Goal: Task Accomplishment & Management: Complete application form

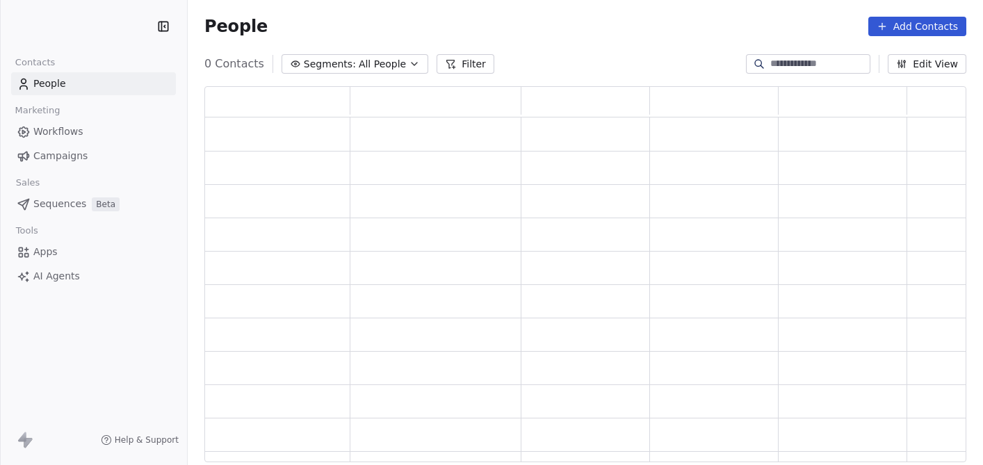
scroll to position [376, 762]
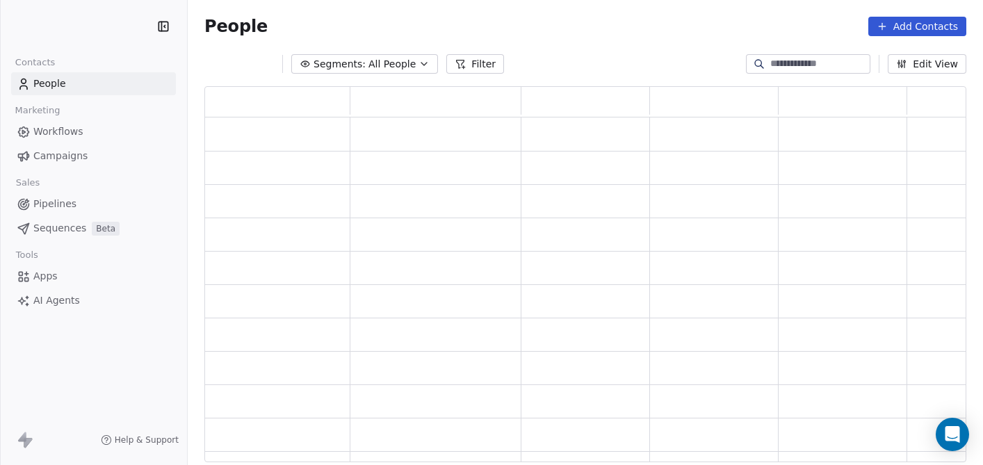
click at [59, 86] on span "People" at bounding box center [49, 83] width 33 height 15
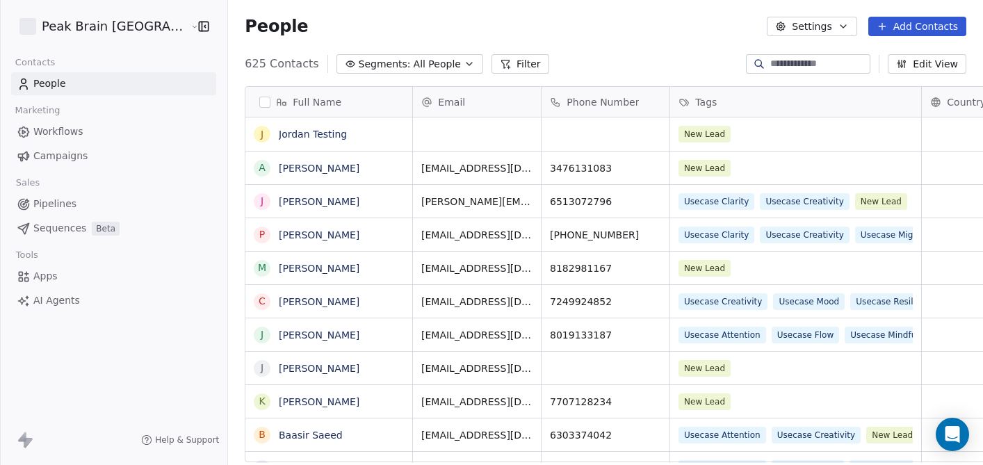
scroll to position [409, 795]
click at [907, 23] on button "Add Contacts" at bounding box center [917, 26] width 98 height 19
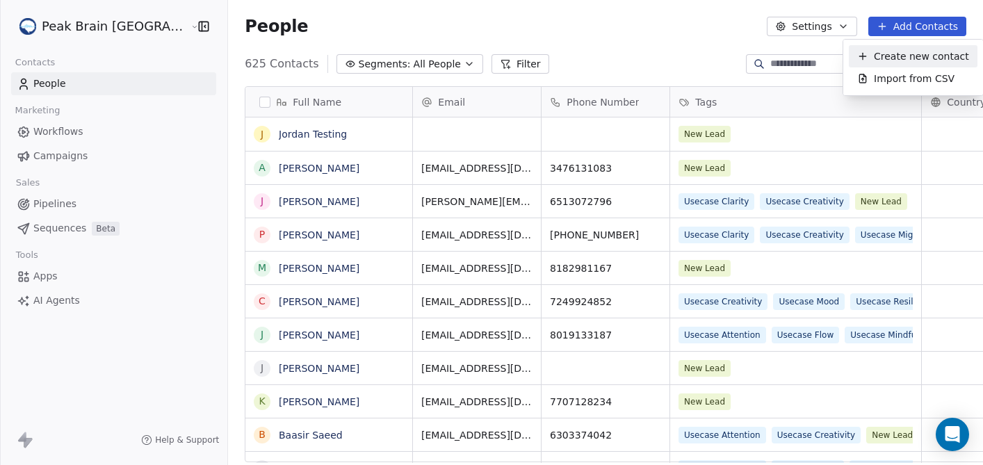
click at [895, 51] on span "Create new contact" at bounding box center [921, 56] width 95 height 15
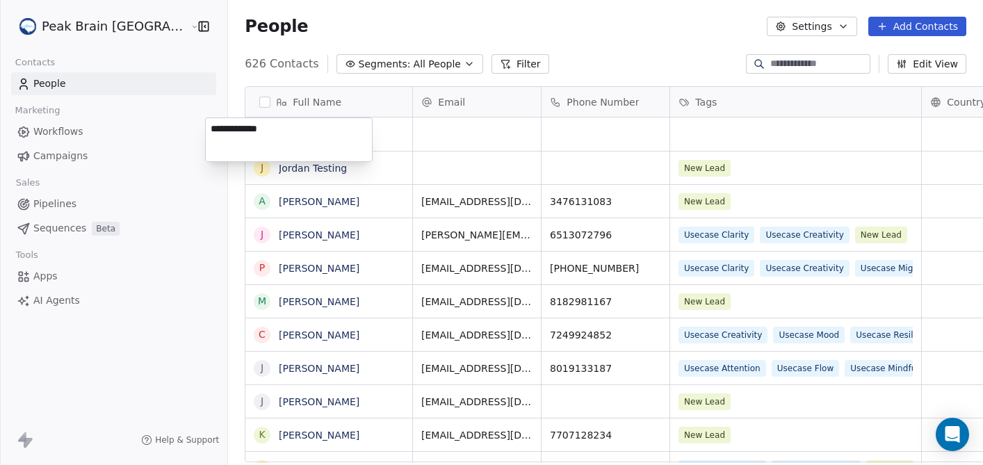
type textarea "**********"
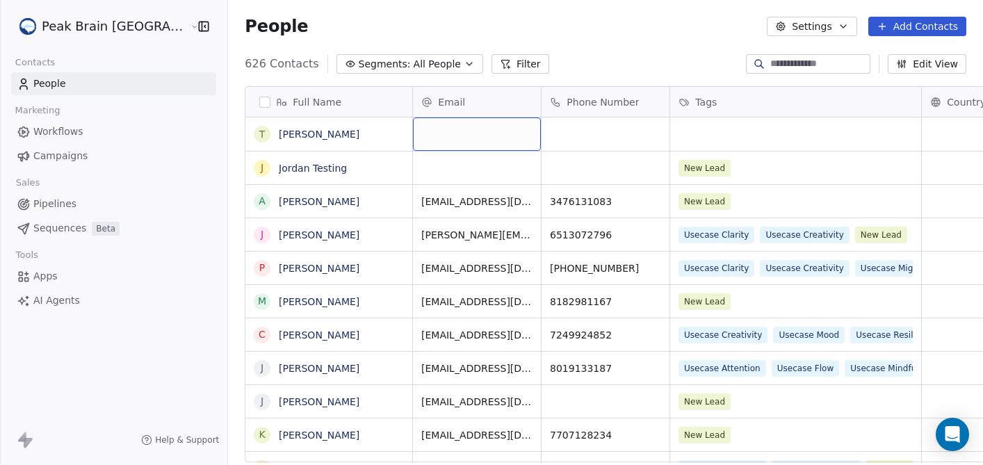
click at [435, 131] on div "grid" at bounding box center [477, 133] width 128 height 33
click at [426, 135] on div "grid" at bounding box center [477, 133] width 128 height 33
click at [284, 136] on link "[PERSON_NAME]" at bounding box center [319, 134] width 81 height 11
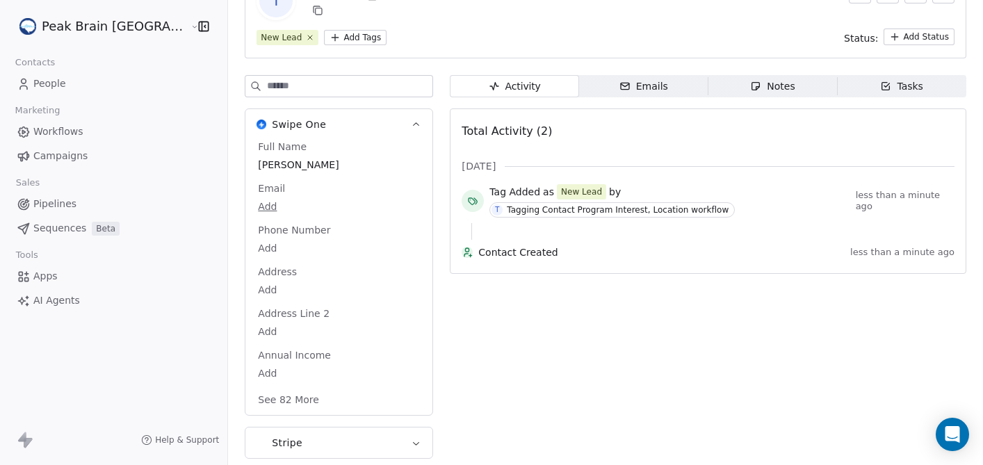
scroll to position [98, 0]
click at [255, 190] on span "Email" at bounding box center [271, 186] width 33 height 14
click at [232, 206] on html "Peak Brain [GEOGRAPHIC_DATA] Contacts People Marketing Workflows Campaigns Sale…" at bounding box center [491, 232] width 983 height 465
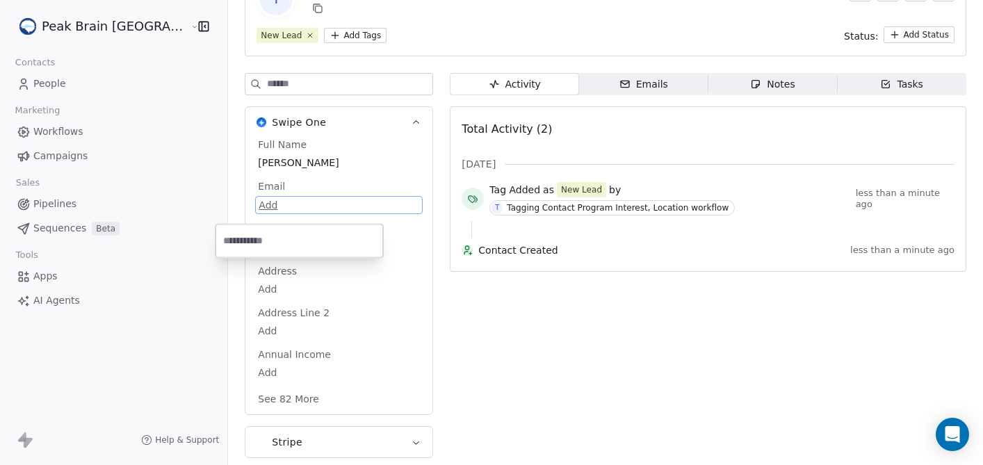
scroll to position [70, 0]
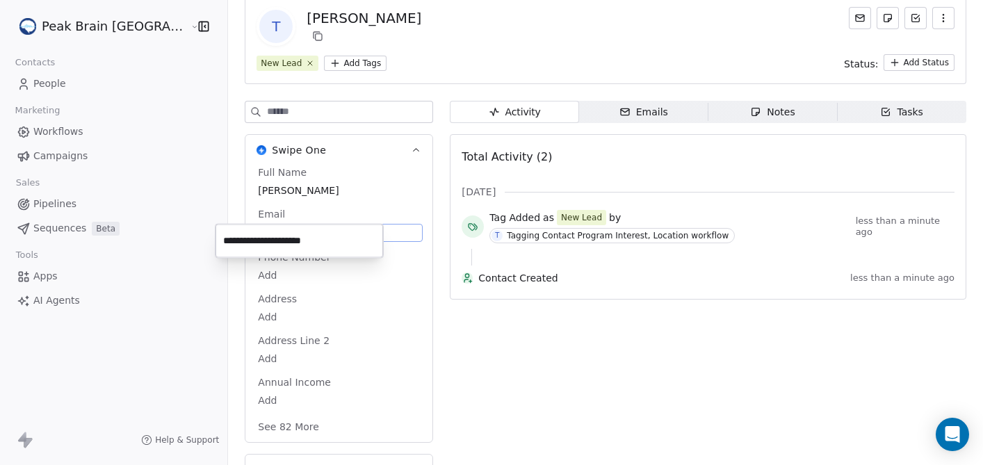
type input "**********"
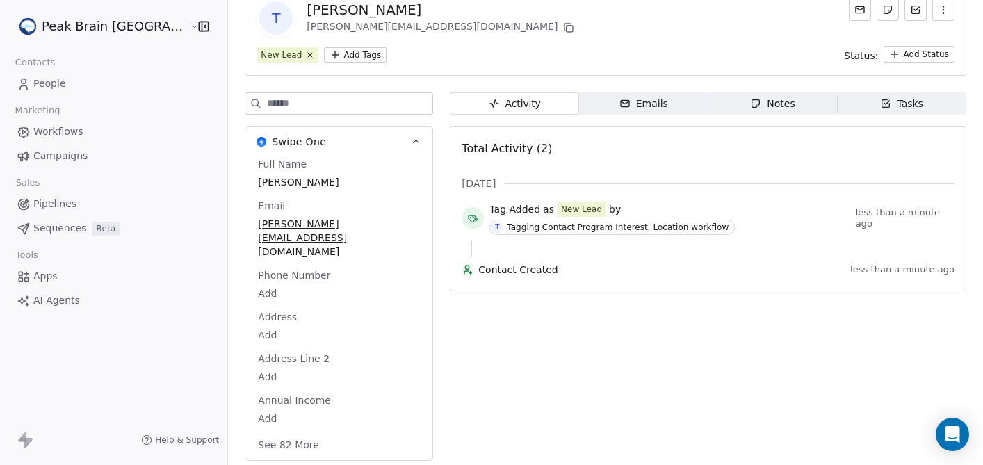
scroll to position [63, 0]
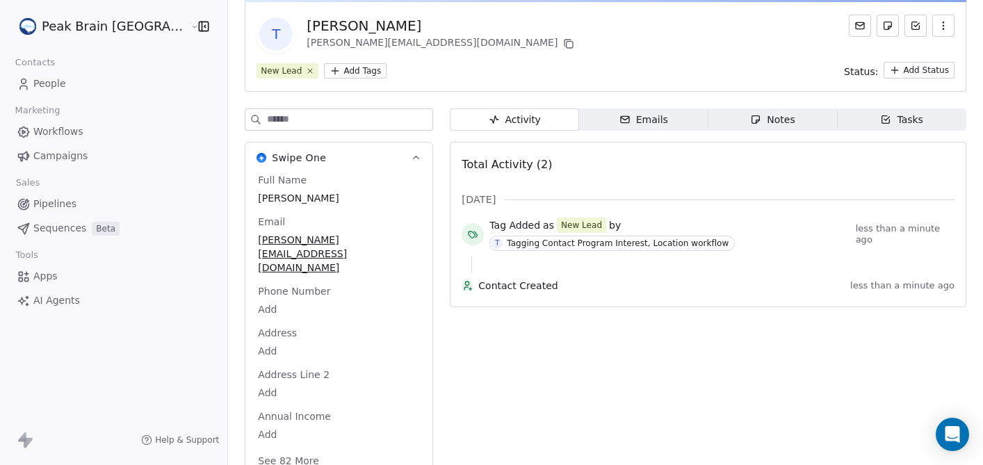
click at [619, 123] on div "Emails" at bounding box center [643, 120] width 49 height 15
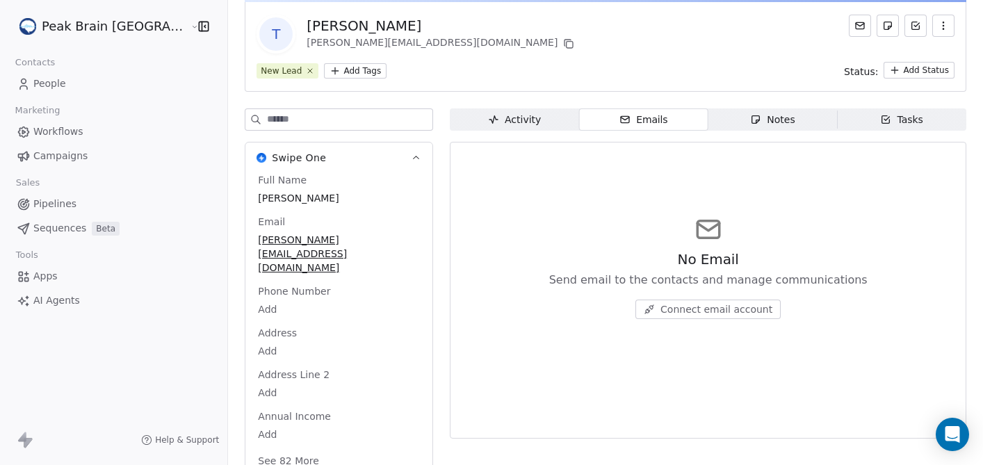
scroll to position [98, 0]
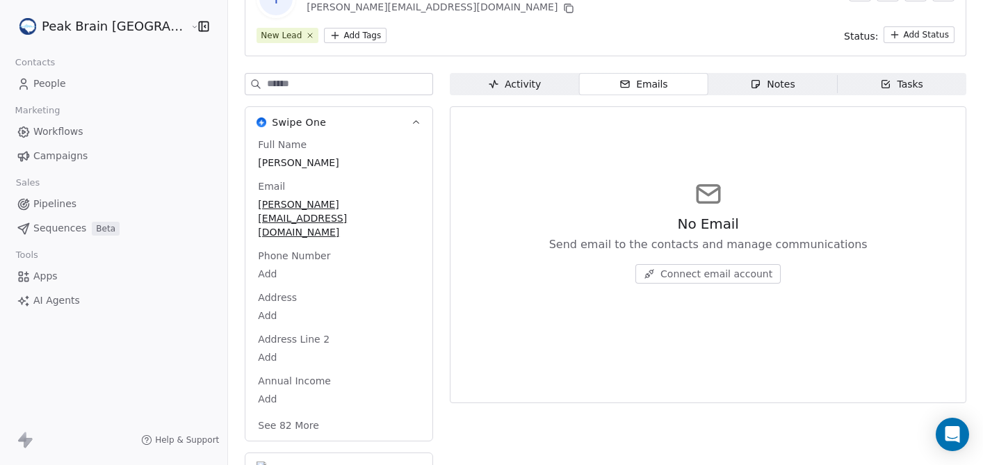
click at [679, 275] on span "Connect email account" at bounding box center [716, 274] width 112 height 14
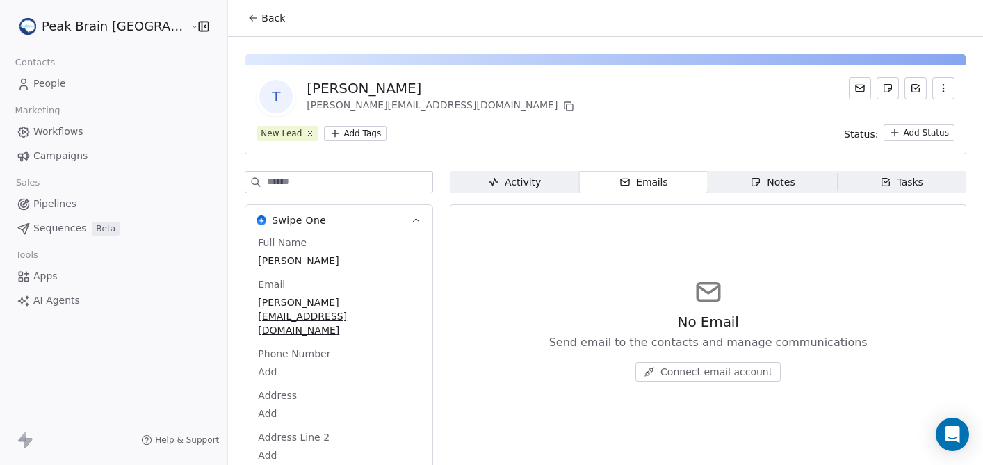
click at [489, 179] on div "Activity" at bounding box center [514, 182] width 53 height 15
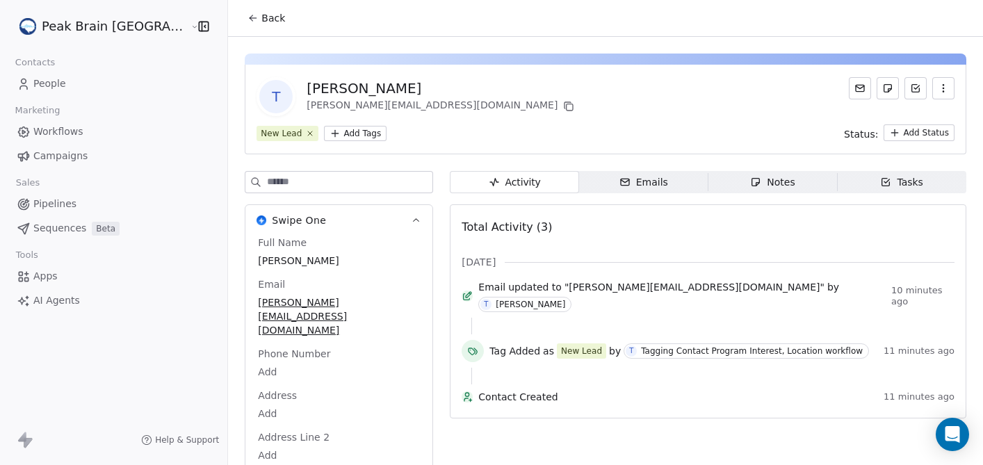
click at [318, 143] on div "T [PERSON_NAME] Testing [PERSON_NAME][EMAIL_ADDRESS][DOMAIN_NAME] New Lead Add …" at bounding box center [606, 110] width 722 height 90
click at [319, 138] on html "Peak Brain [GEOGRAPHIC_DATA] Contacts People Marketing Workflows Campaigns Sale…" at bounding box center [491, 232] width 983 height 465
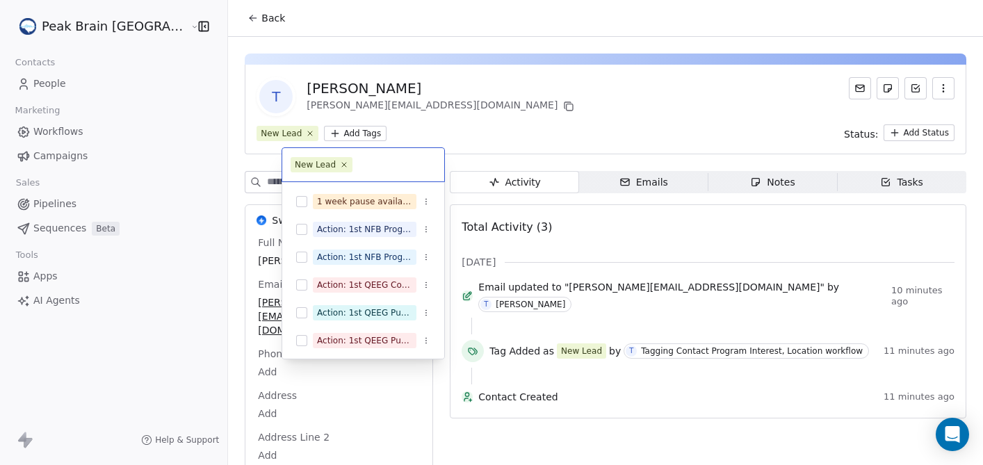
click at [485, 97] on html "Peak Brain [GEOGRAPHIC_DATA] Contacts People Marketing Workflows Campaigns Sale…" at bounding box center [491, 232] width 983 height 465
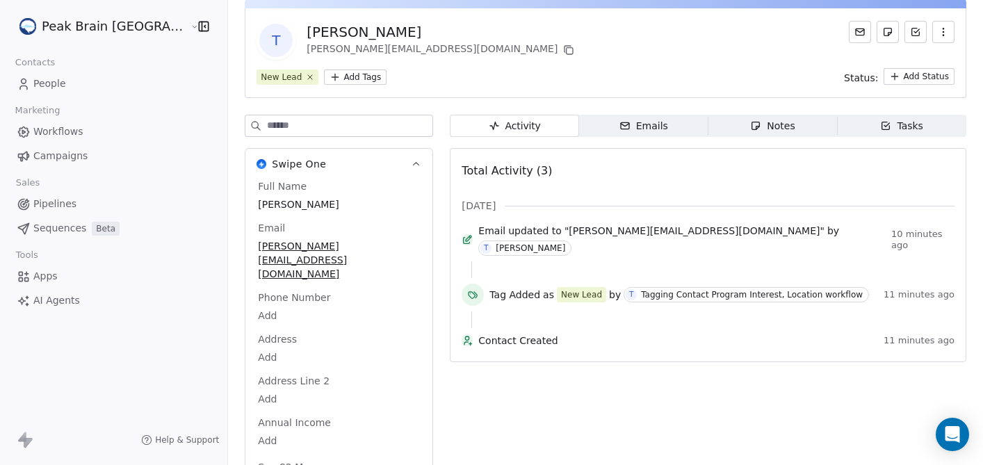
scroll to position [4, 0]
